Goal: Transaction & Acquisition: Subscribe to service/newsletter

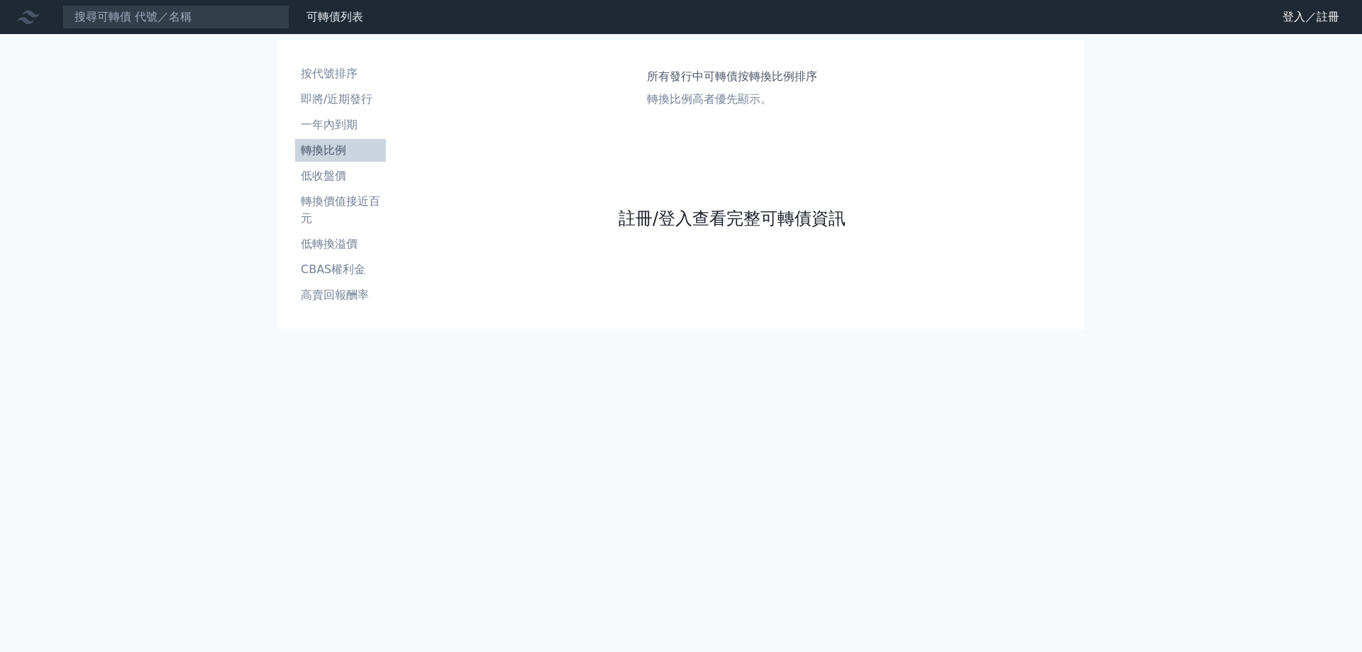
click at [675, 219] on link "註冊/登入查看完整可轉債資訊" at bounding box center [732, 218] width 227 height 23
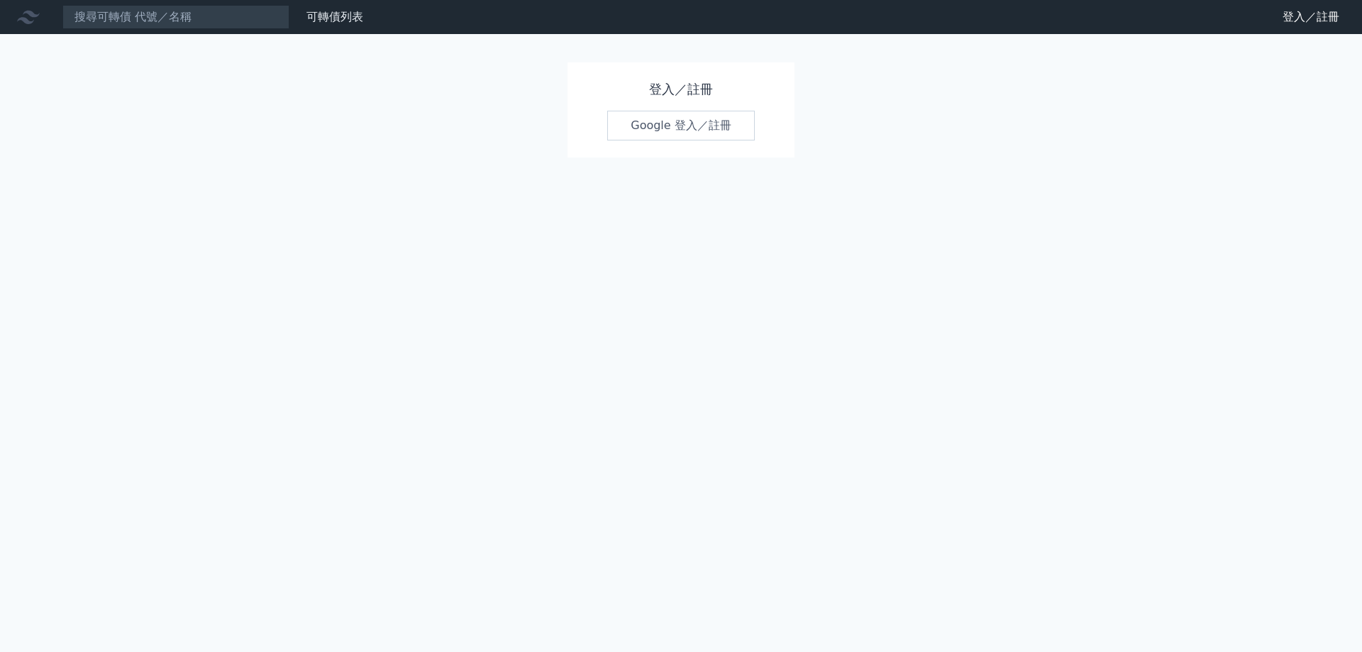
click at [674, 135] on link "Google 登入／註冊" at bounding box center [681, 126] width 148 height 30
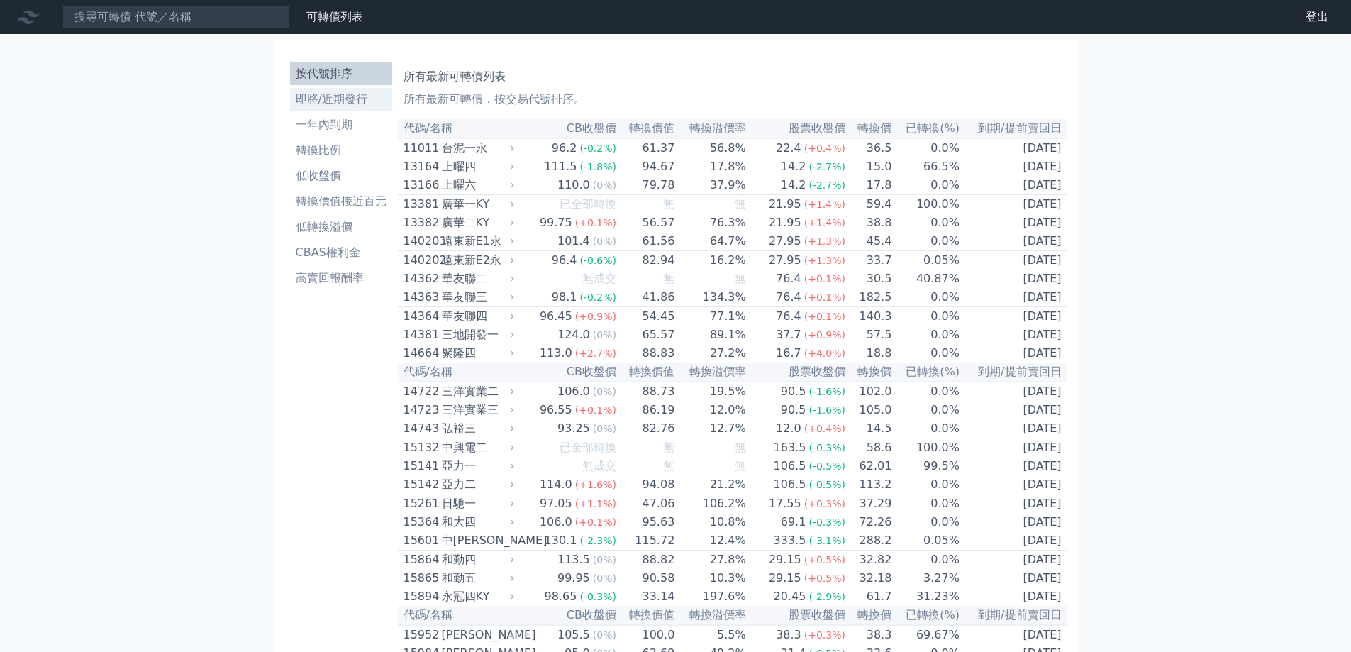
click at [358, 95] on li "即將/近期發行" at bounding box center [341, 99] width 102 height 17
